Goal: Find contact information

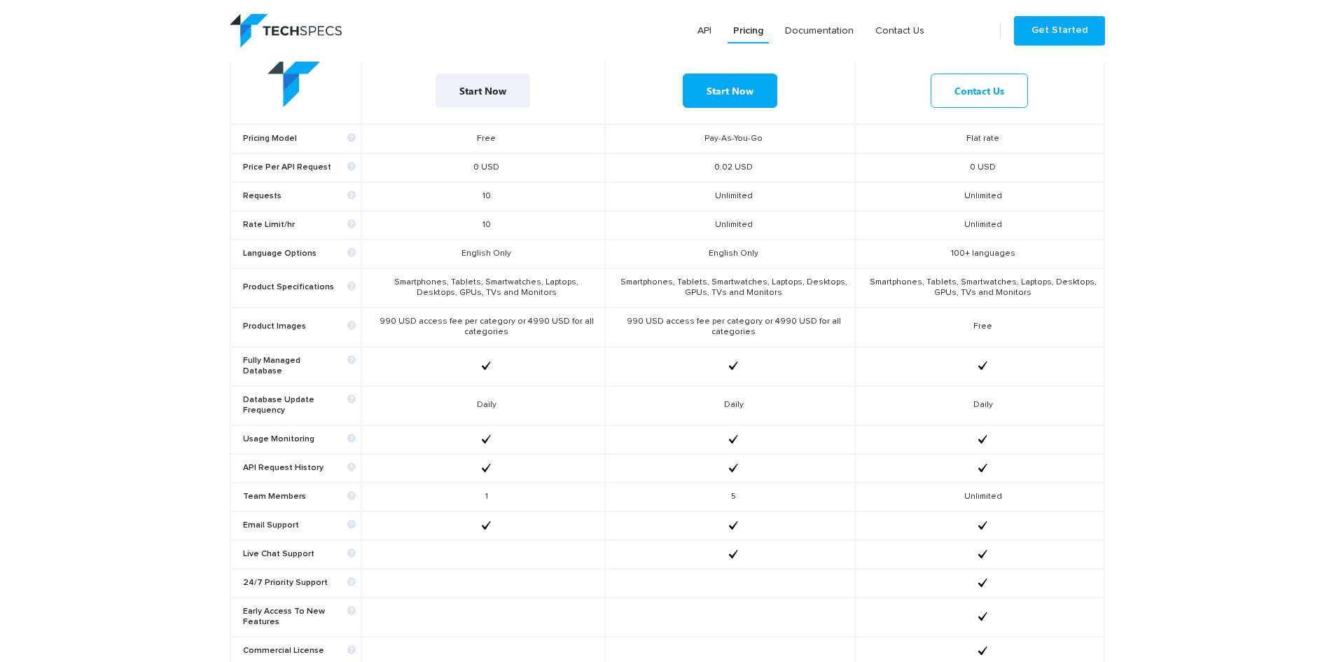
scroll to position [630, 0]
click at [711, 251] on td "English Only" at bounding box center [730, 255] width 250 height 29
drag, startPoint x: 711, startPoint y: 251, endPoint x: 811, endPoint y: 252, distance: 99.4
click at [811, 252] on td "English Only" at bounding box center [730, 255] width 250 height 29
click at [743, 253] on td "English Only" at bounding box center [730, 255] width 250 height 29
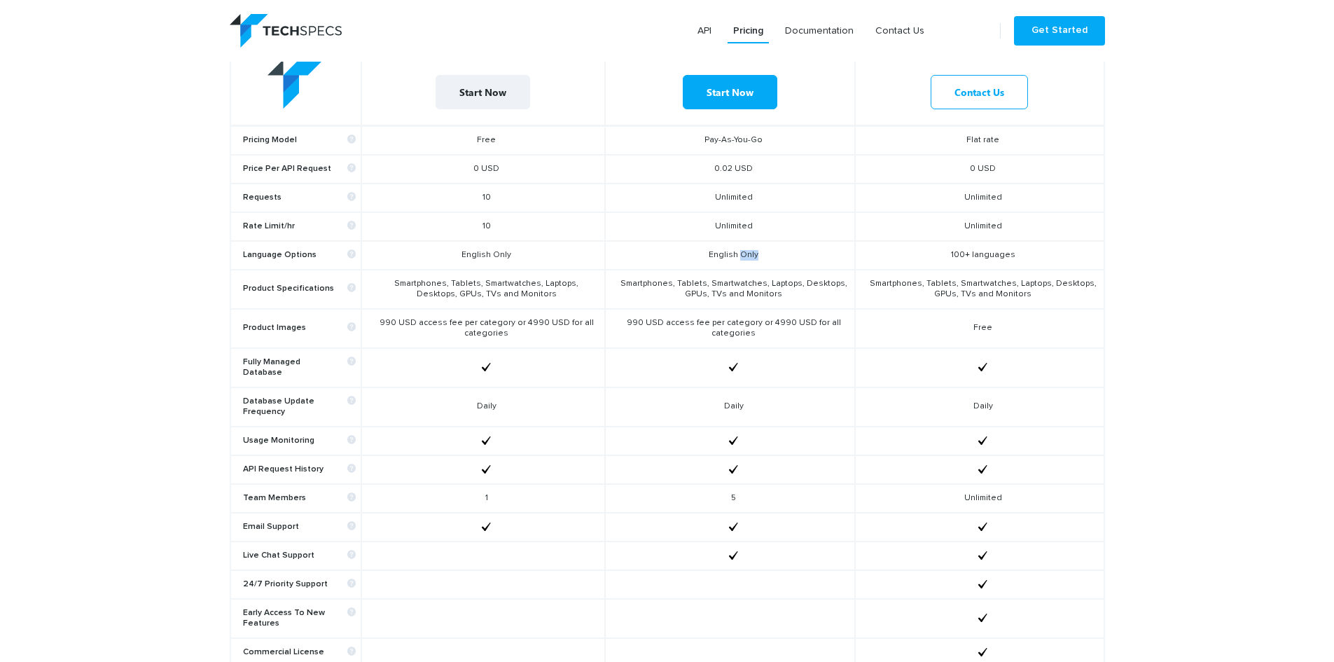
click at [743, 253] on td "English Only" at bounding box center [730, 255] width 250 height 29
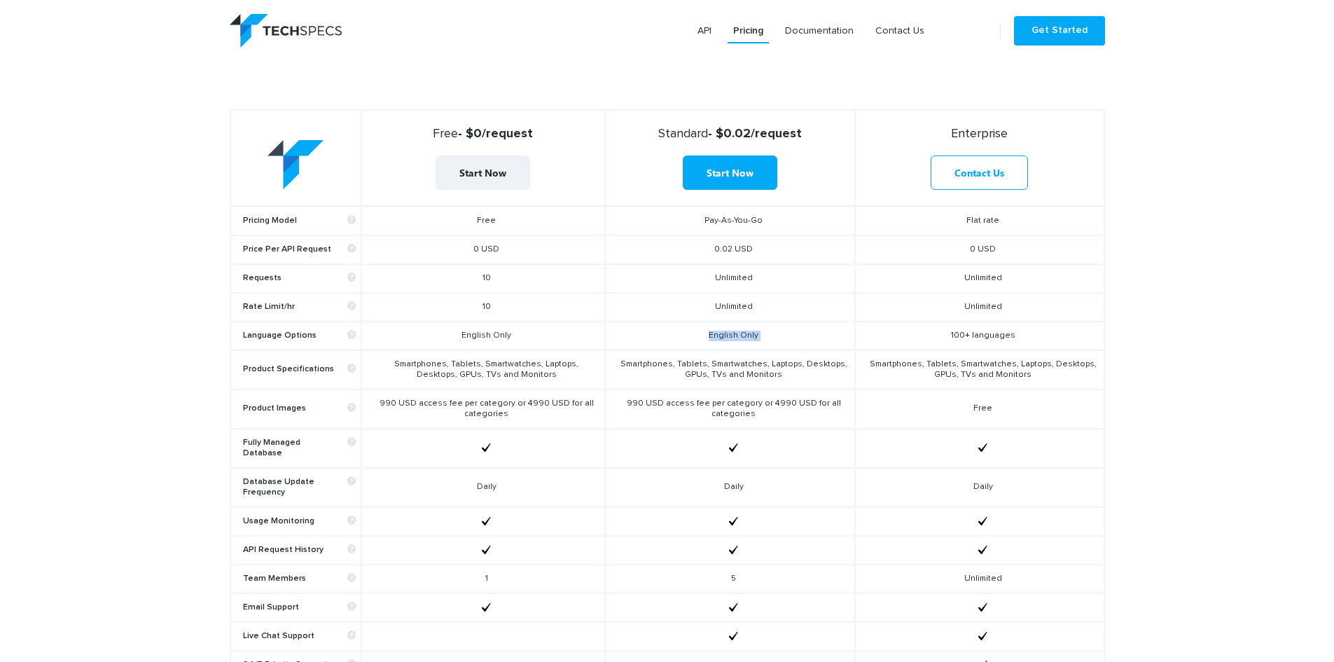
scroll to position [560, 0]
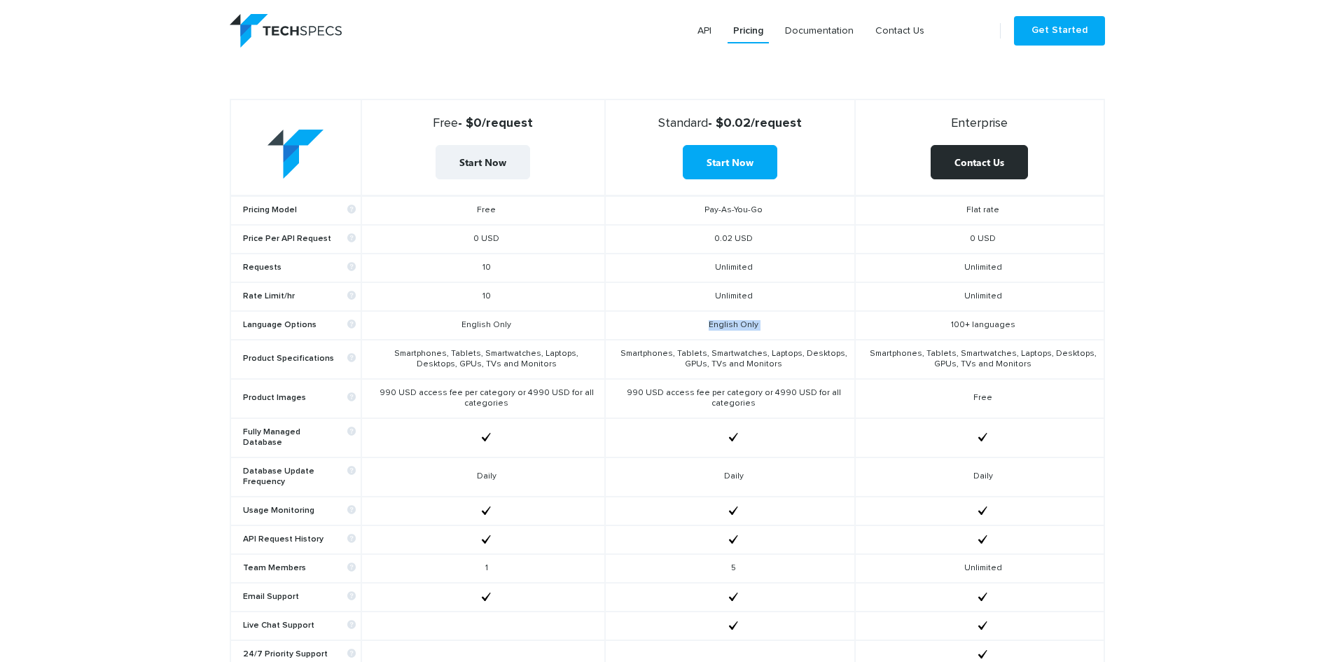
click at [986, 162] on link "Contact Us" at bounding box center [978, 162] width 97 height 34
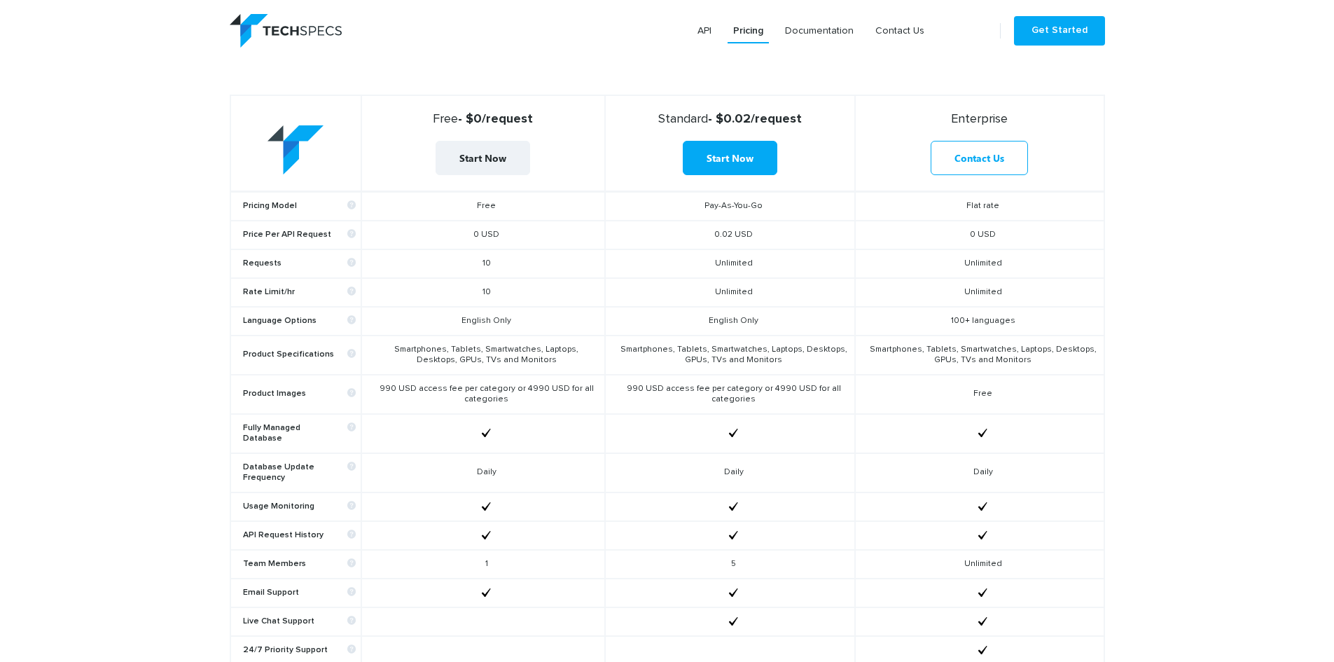
scroll to position [560, 0]
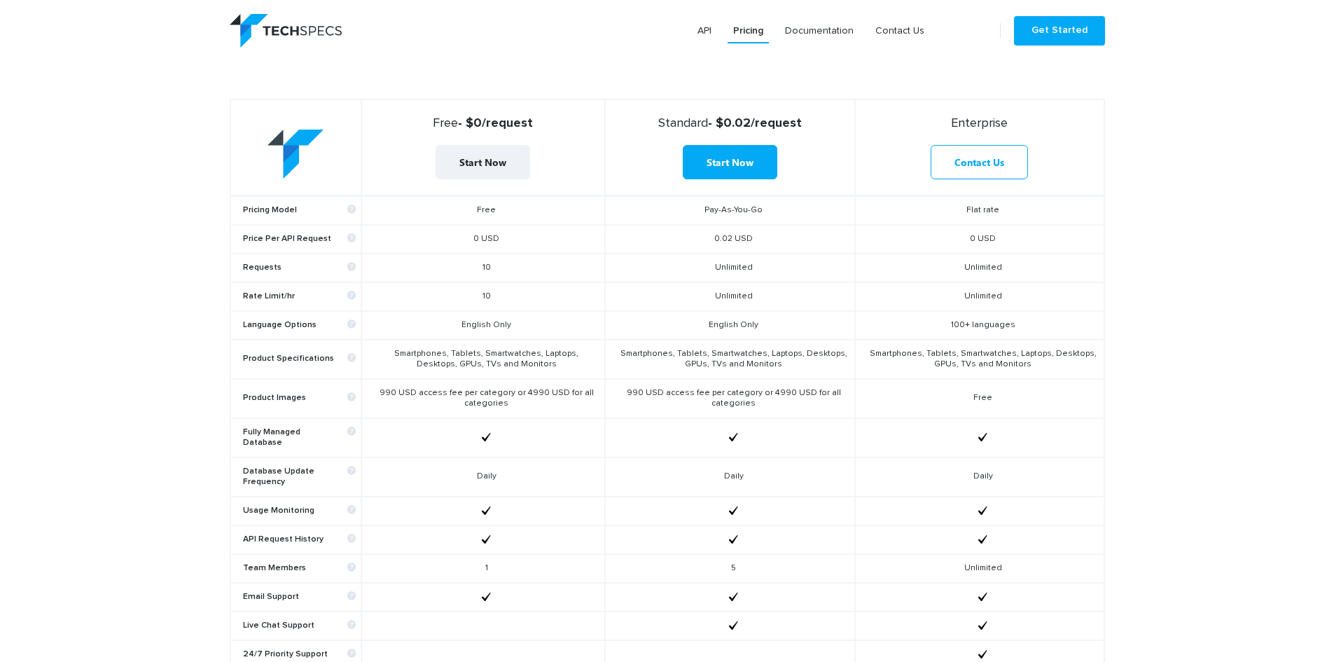
click at [515, 360] on td "Smartphones, Tablets, Smartwatches, Laptops, Desktops, GPUs, TVs and Monitors" at bounding box center [483, 359] width 244 height 39
drag, startPoint x: 515, startPoint y: 360, endPoint x: 477, endPoint y: 365, distance: 38.1
click at [477, 365] on td "Smartphones, Tablets, Smartwatches, Laptops, Desktops, GPUs, TVs and Monitors" at bounding box center [483, 359] width 244 height 39
click at [470, 363] on td "Smartphones, Tablets, Smartwatches, Laptops, Desktops, GPUs, TVs and Monitors" at bounding box center [483, 359] width 244 height 39
drag, startPoint x: 470, startPoint y: 363, endPoint x: 512, endPoint y: 365, distance: 41.4
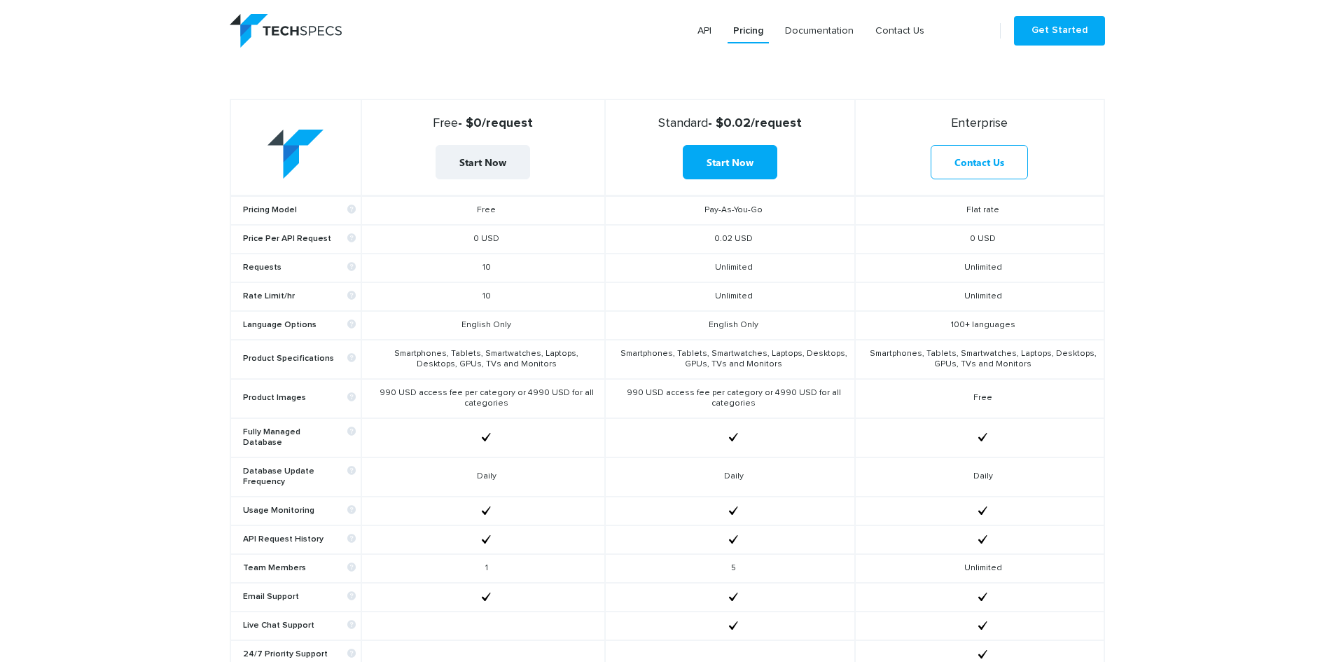
click at [512, 365] on td "Smartphones, Tablets, Smartwatches, Laptops, Desktops, GPUs, TVs and Monitors" at bounding box center [483, 359] width 244 height 39
drag, startPoint x: 512, startPoint y: 365, endPoint x: 475, endPoint y: 365, distance: 37.1
click at [475, 365] on td "Smartphones, Tablets, Smartwatches, Laptops, Desktops, GPUs, TVs and Monitors" at bounding box center [483, 359] width 244 height 39
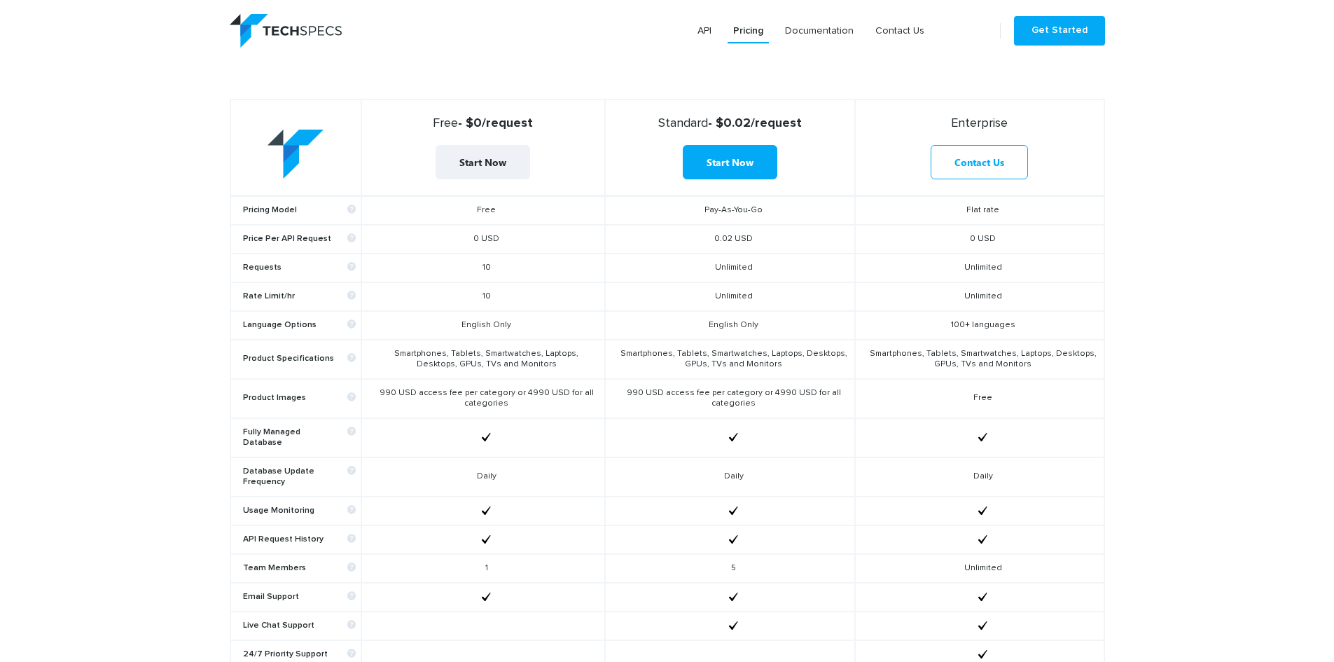
drag, startPoint x: 475, startPoint y: 365, endPoint x: 544, endPoint y: 369, distance: 69.4
click at [544, 369] on td "Smartphones, Tablets, Smartwatches, Laptops, Desktops, GPUs, TVs and Monitors" at bounding box center [483, 359] width 244 height 39
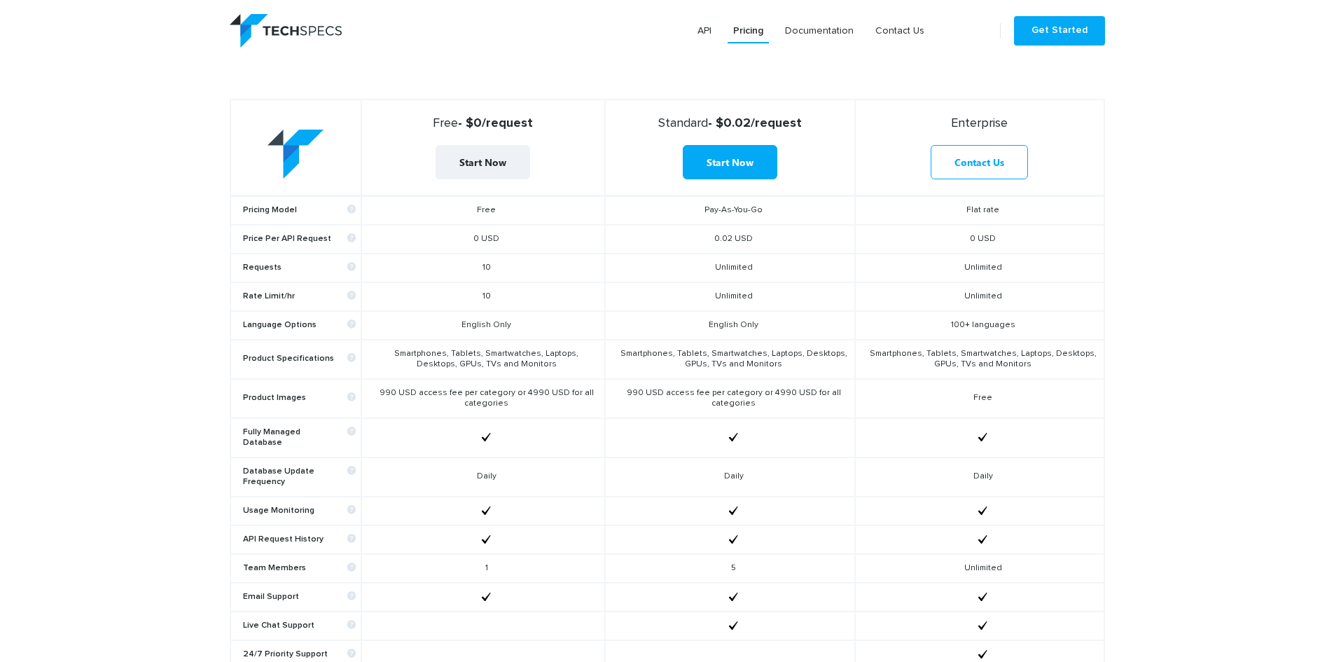
click at [544, 369] on td "Smartphones, Tablets, Smartwatches, Laptops, Desktops, GPUs, TVs and Monitors" at bounding box center [483, 359] width 244 height 39
click at [1238, 552] on section "Choose a plan that fits your needs Free - $0/request Start Now Standard - $0.02…" at bounding box center [667, 391] width 1334 height 799
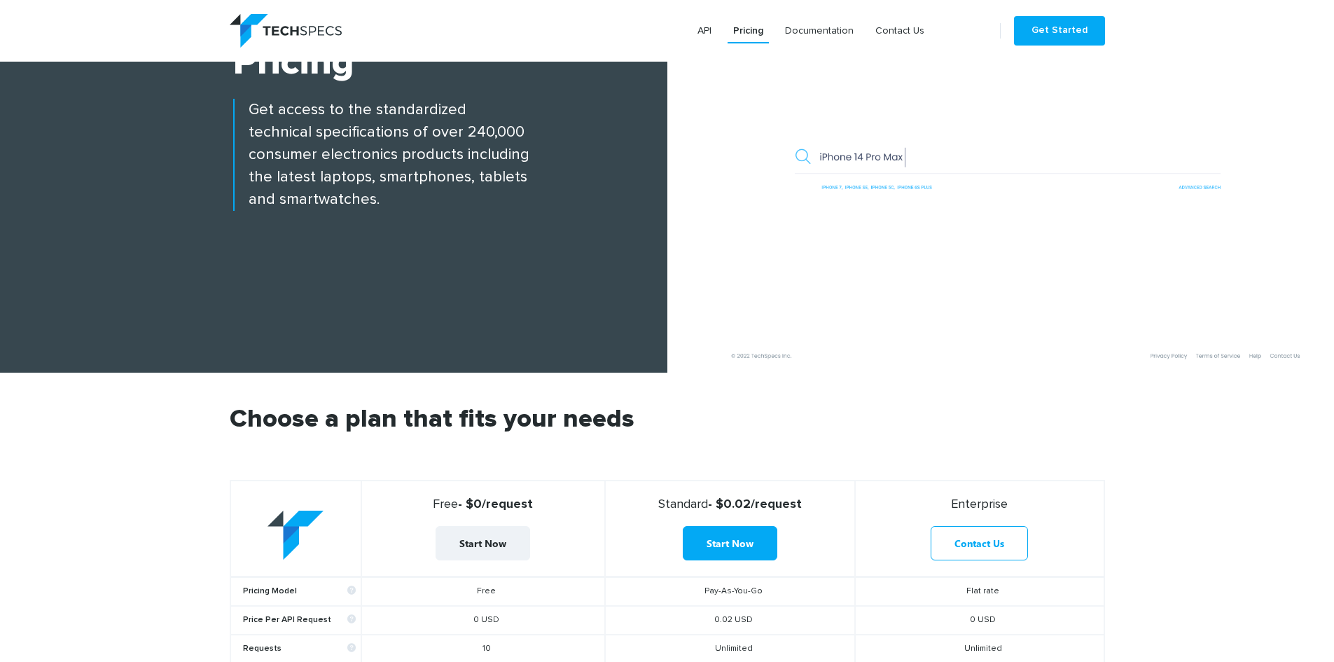
scroll to position [0, 0]
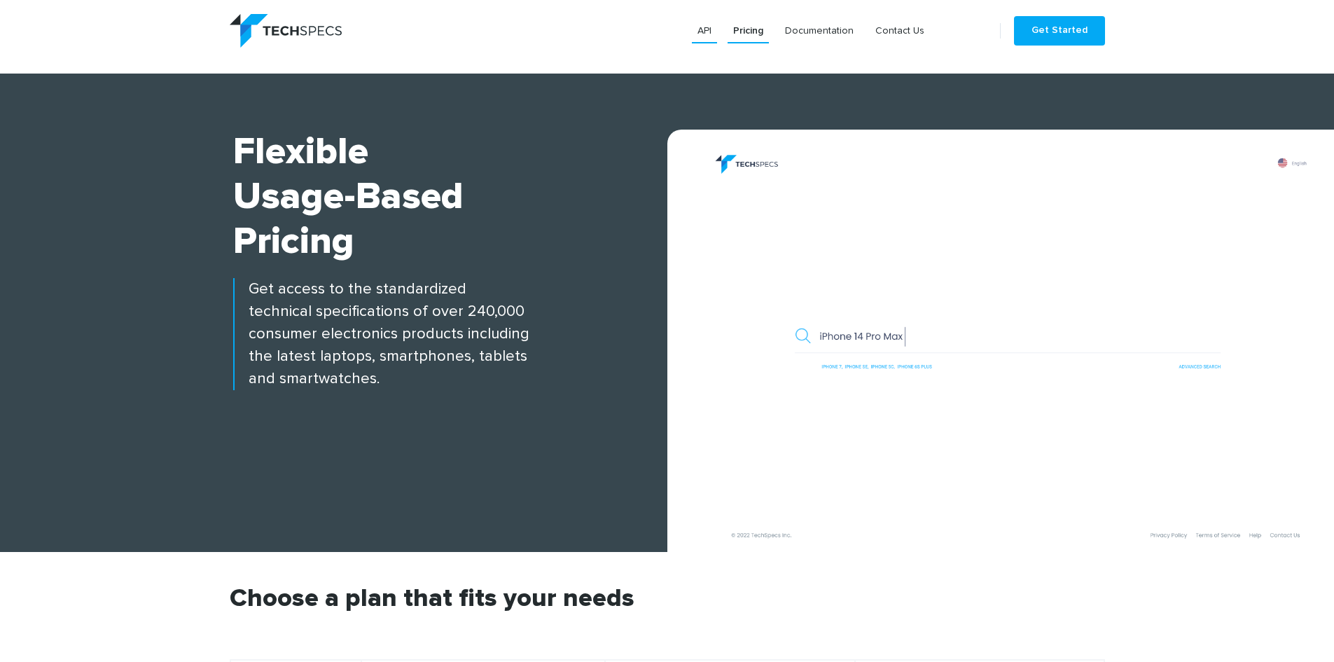
click at [710, 22] on link "API" at bounding box center [704, 30] width 25 height 25
